Goal: Use online tool/utility: Utilize a website feature to perform a specific function

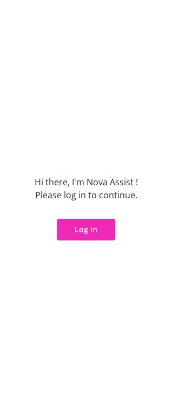
click at [87, 227] on button "Log in" at bounding box center [86, 230] width 58 height 22
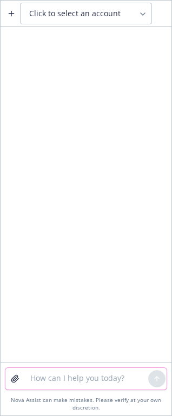
click at [82, 379] on textarea at bounding box center [86, 379] width 124 height 22
click at [33, 378] on textarea at bounding box center [86, 379] width 124 height 22
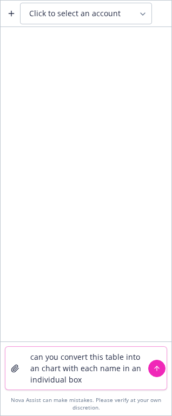
click at [58, 367] on textarea "can you convert this table into an chart with each name in an individual box" at bounding box center [86, 368] width 124 height 43
type textarea "can you convert this table into an org chart with each name in an individual box"
click at [158, 366] on icon "submit" at bounding box center [156, 367] width 4 height 2
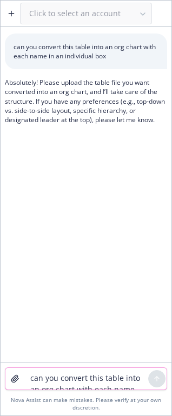
click at [13, 378] on icon "button" at bounding box center [15, 378] width 9 height 9
click at [54, 382] on textarea "can you convert this table into an org chart with each name in an individual box" at bounding box center [86, 379] width 124 height 22
click at [13, 378] on icon "button" at bounding box center [15, 378] width 9 height 9
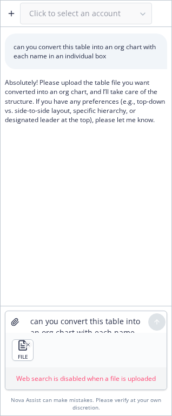
click at [114, 344] on div "FILE" at bounding box center [85, 349] width 161 height 35
click at [41, 351] on div "FILE" at bounding box center [85, 349] width 161 height 35
click at [32, 381] on p "Web search is disabled when a file is uploaded" at bounding box center [86, 377] width 152 height 9
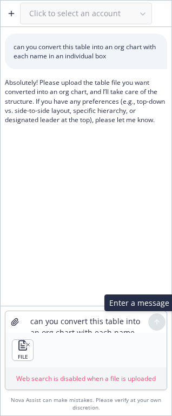
click at [156, 322] on div at bounding box center [156, 321] width 17 height 17
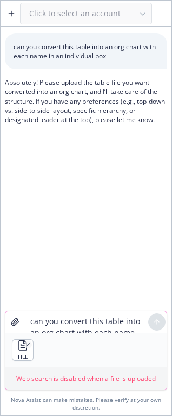
click at [72, 322] on textarea "can you convert this table into an org chart with each name in an individual box" at bounding box center [86, 322] width 124 height 22
click at [63, 379] on p "Web search is disabled when a file is uploaded" at bounding box center [86, 377] width 152 height 9
click at [73, 357] on div "FILE" at bounding box center [85, 349] width 161 height 35
click at [57, 324] on textarea "can you convert this table into an org chart with each name in an individual box" at bounding box center [86, 322] width 124 height 22
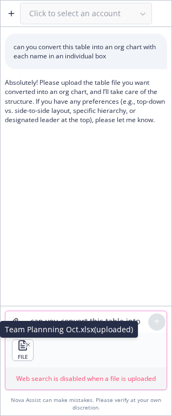
click at [25, 343] on icon "button" at bounding box center [27, 344] width 5 height 5
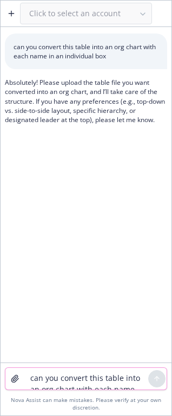
click at [16, 377] on icon "button" at bounding box center [14, 378] width 7 height 7
click at [41, 378] on textarea "can you convert this table into an org chart with each name in an individual box" at bounding box center [86, 379] width 124 height 22
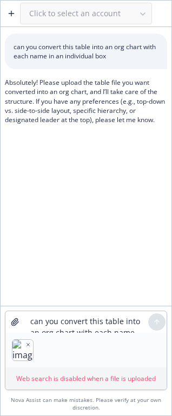
click at [62, 350] on div at bounding box center [85, 349] width 161 height 35
click at [37, 321] on textarea "can you convert this table into an org chart with each name in an individual box" at bounding box center [86, 322] width 124 height 22
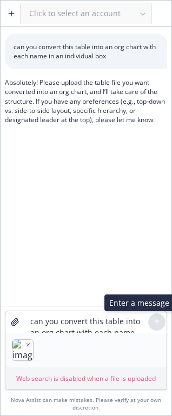
click at [157, 323] on div at bounding box center [156, 321] width 17 height 17
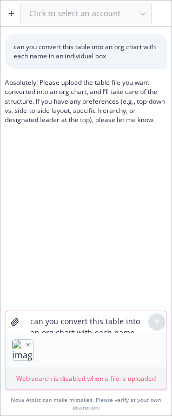
click at [107, 320] on textarea "can you convert this table into an org chart with each name in an individual box" at bounding box center [86, 322] width 124 height 22
